Goal: Find specific page/section: Find specific page/section

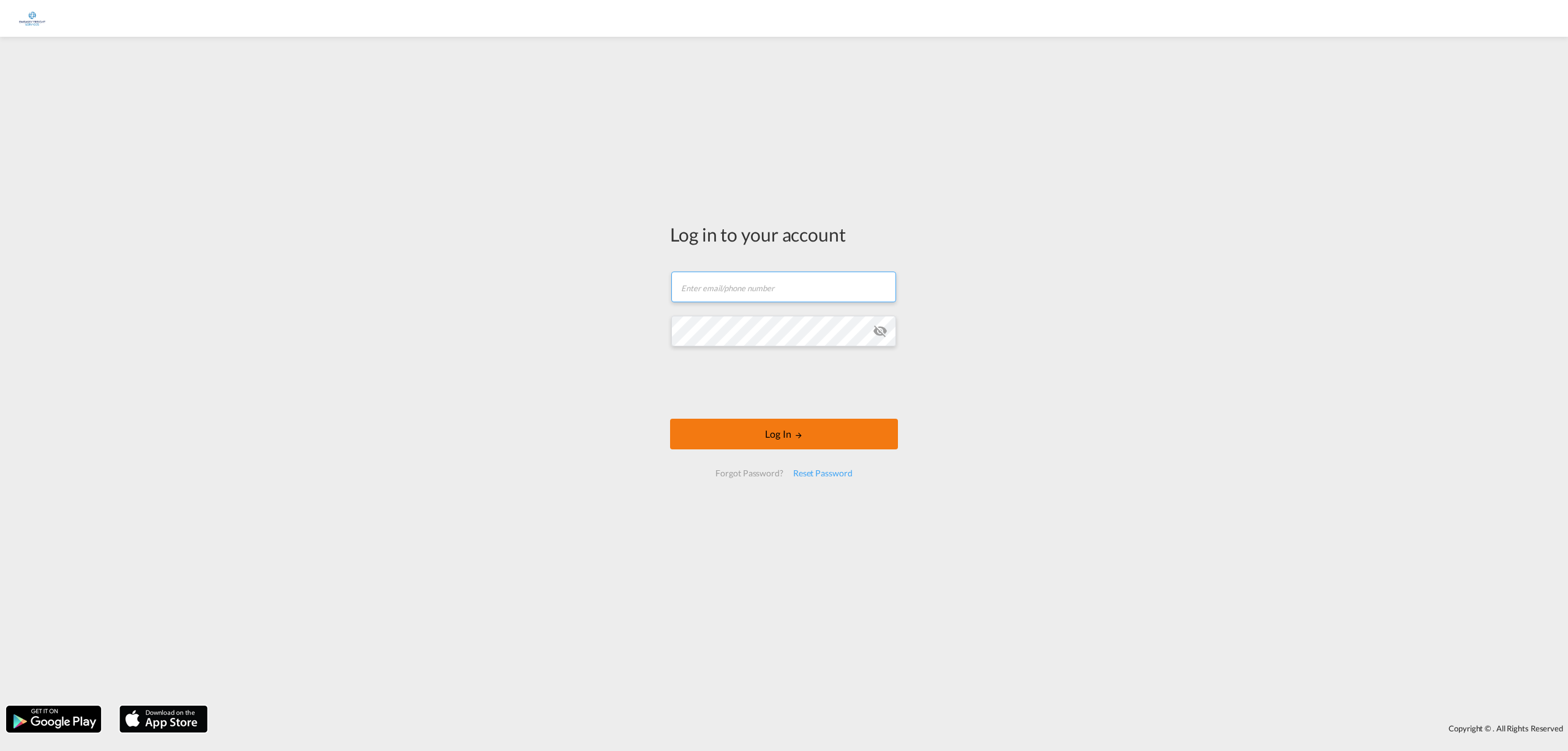
type input "[EMAIL_ADDRESS][DOMAIN_NAME]"
click at [777, 435] on button "Log In" at bounding box center [784, 434] width 228 height 31
